Goal: Obtain resource: Obtain resource

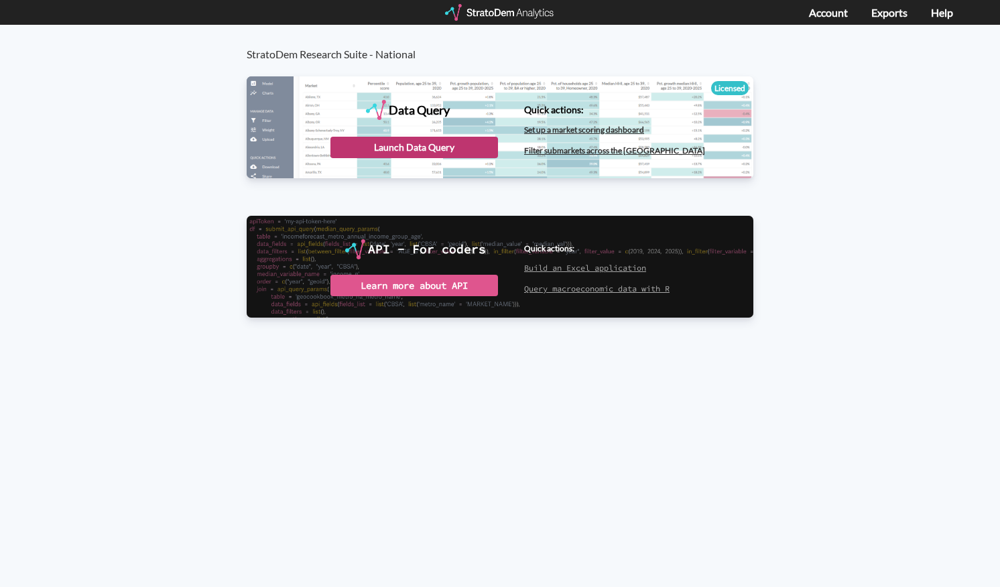
click at [438, 148] on div "Launch Data Query" at bounding box center [413, 147] width 167 height 21
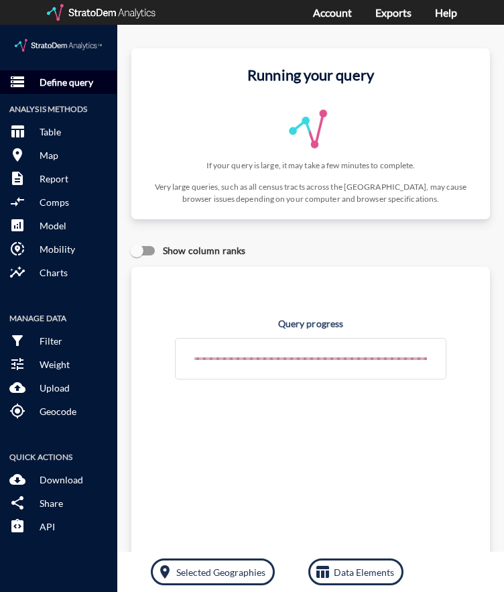
click p "Define query"
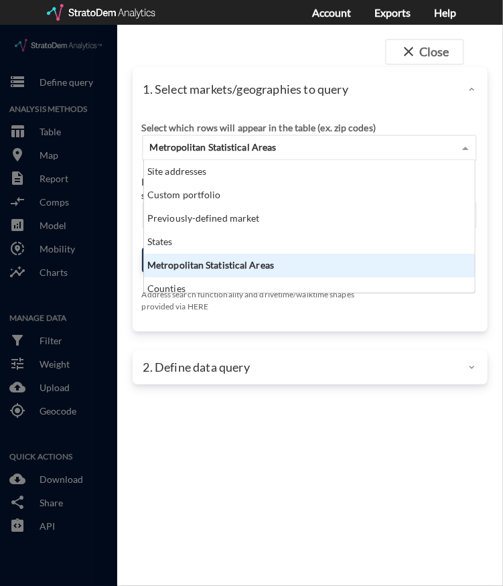
click span "Metropolitan Statistical Areas"
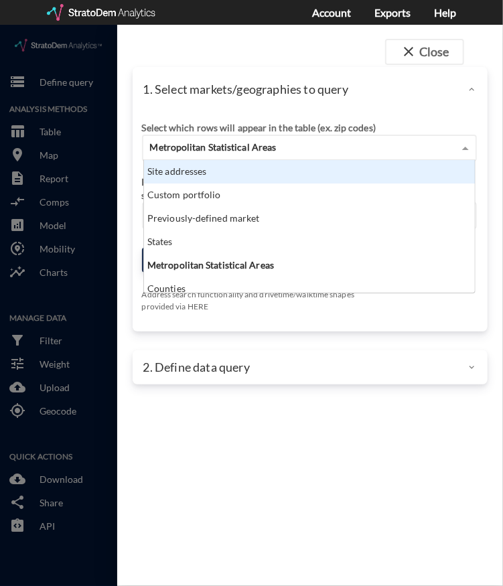
click div "Site addresses"
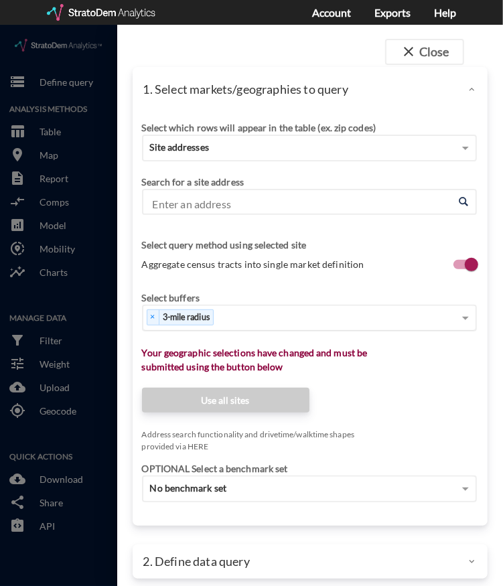
click div "× 3-mile radius"
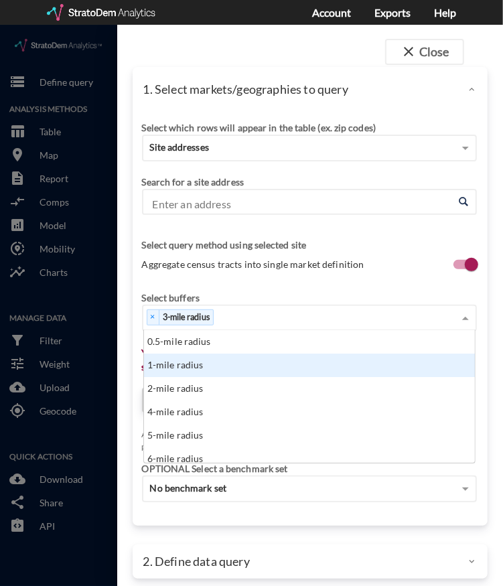
click div "1-mile radius"
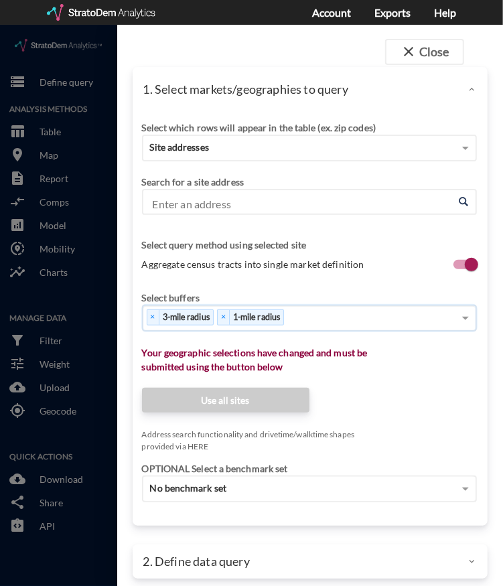
click div "× 3-mile radius × 1-mile radius"
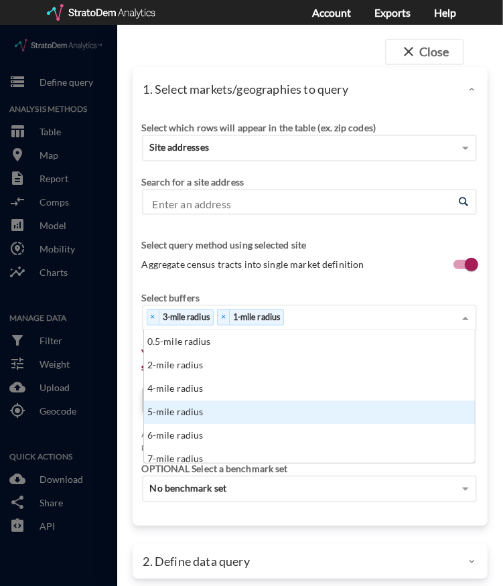
click div "5-mile radius"
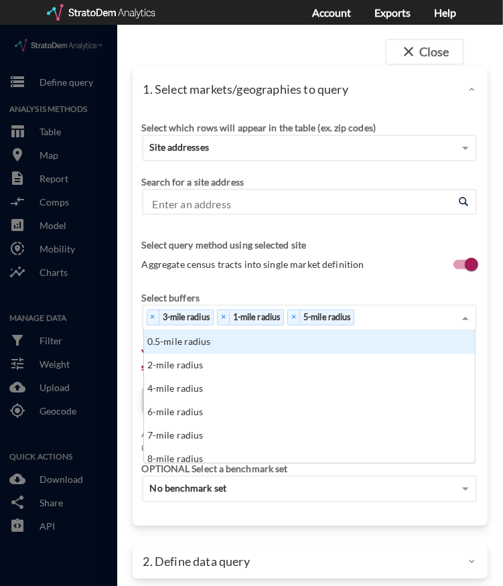
click div "× 3-mile radius × 1-mile radius × 5-mile radius"
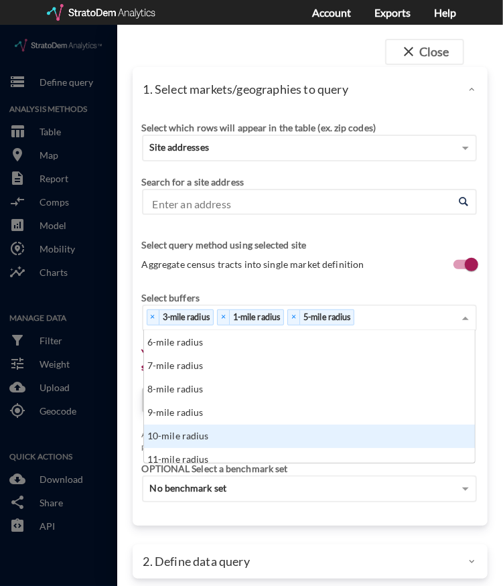
click div "10-mile radius"
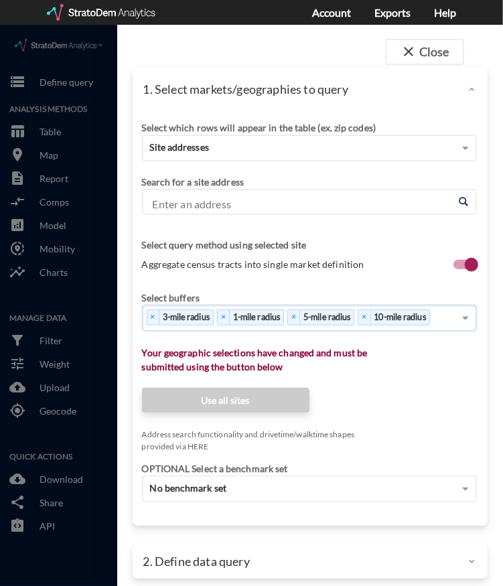
click input "Enter an address"
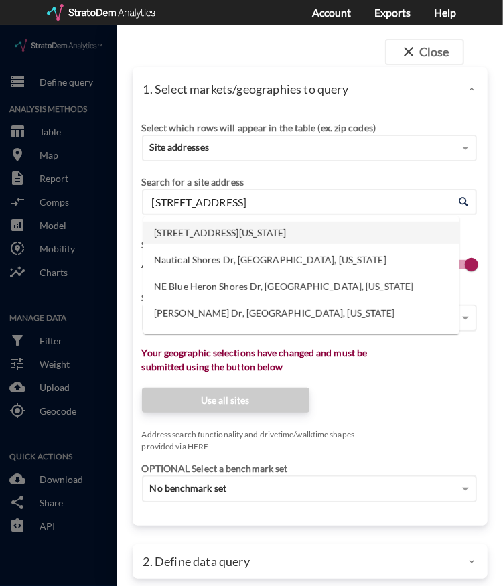
click li "[STREET_ADDRESS][US_STATE]"
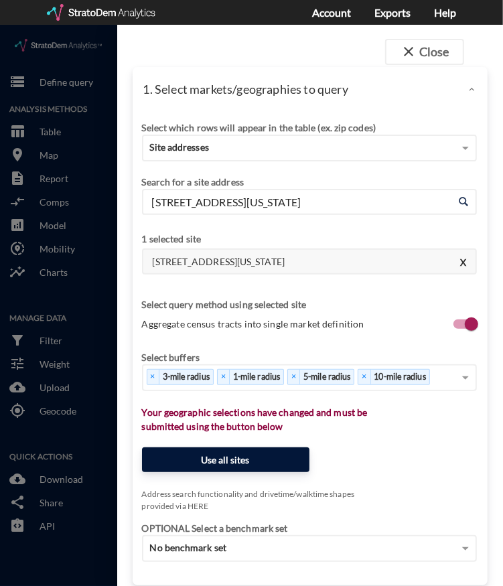
type input "[STREET_ADDRESS][US_STATE]"
click button "Use all sites"
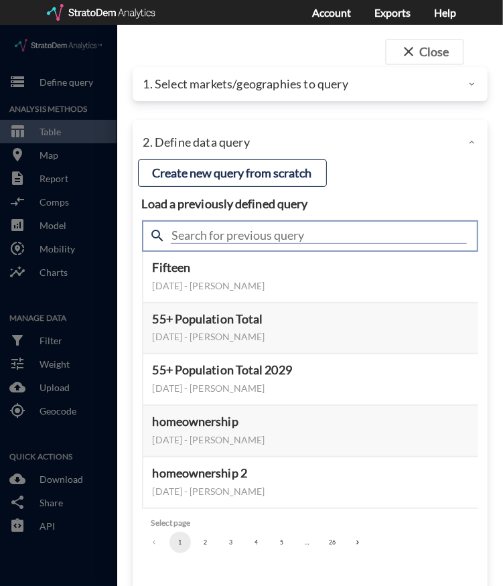
click input "text"
type input "housing demand & meta"
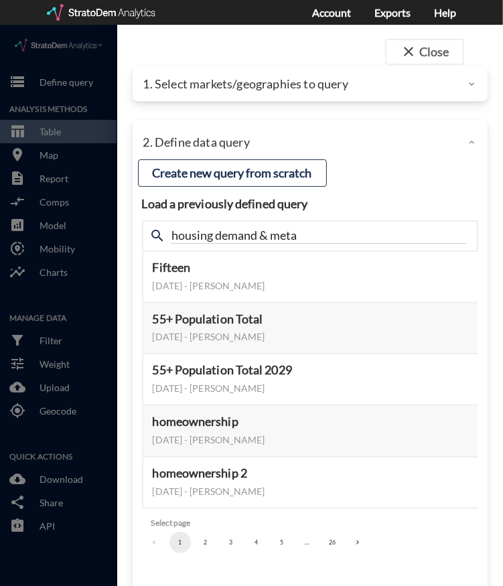
click h4 "Load a previously defined query"
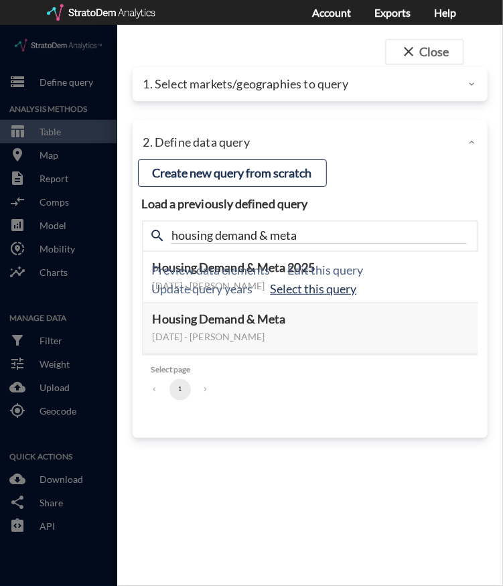
click button "Select this query"
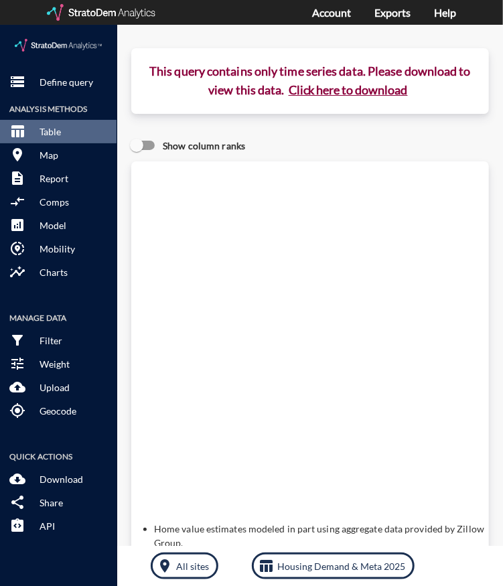
click button "Click here to download"
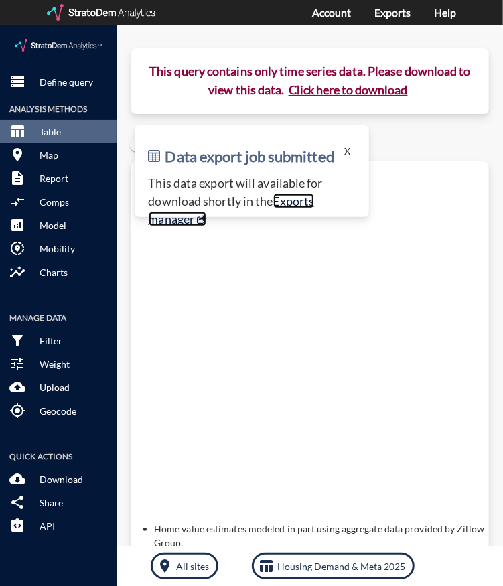
click link "Exports manager"
